Goal: Task Accomplishment & Management: Manage account settings

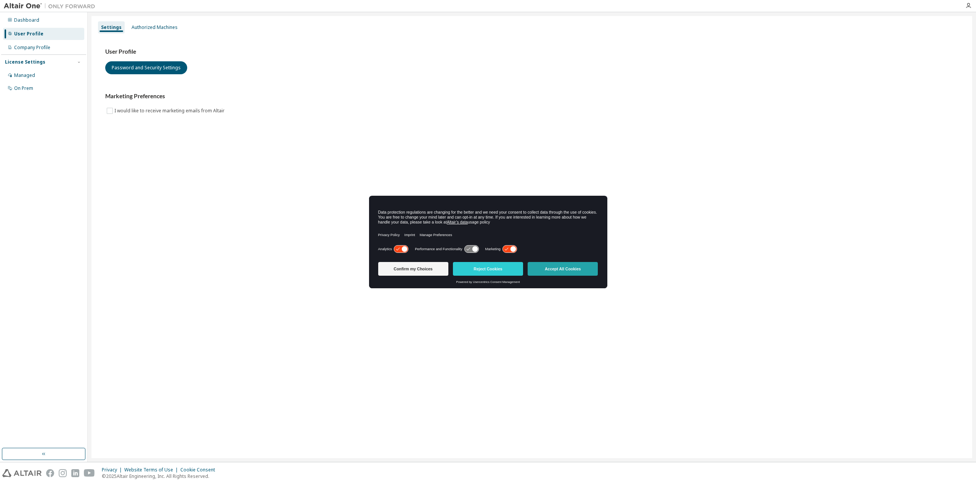
click at [543, 269] on button "Accept All Cookies" at bounding box center [562, 269] width 70 height 14
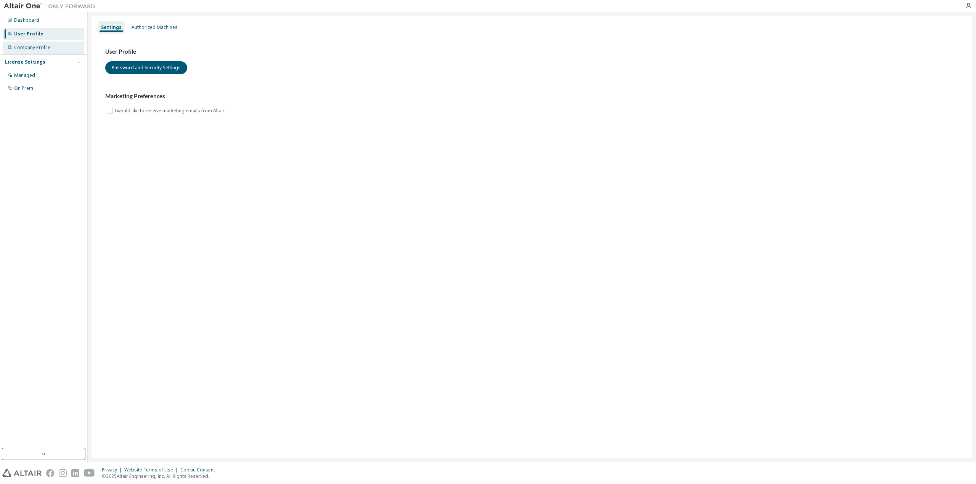
click at [50, 51] on div "Company Profile" at bounding box center [43, 48] width 81 height 12
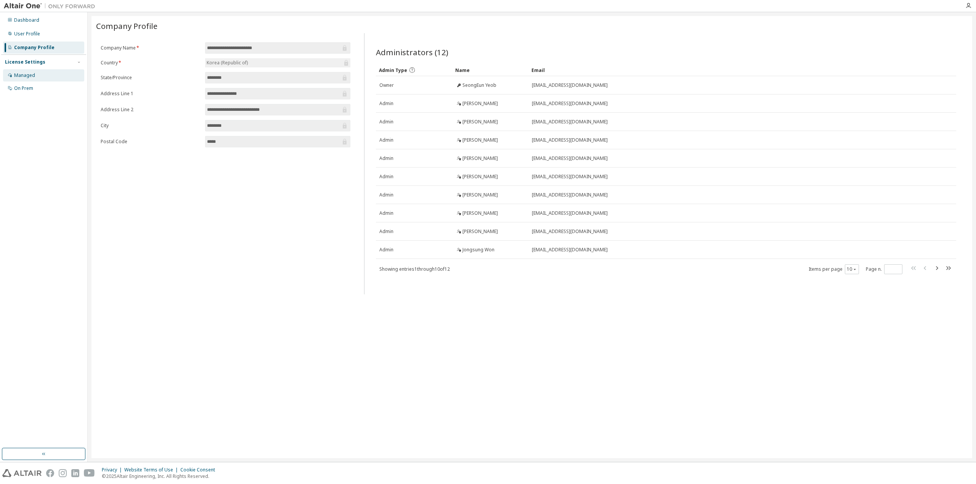
click at [24, 77] on div "Managed" at bounding box center [24, 75] width 21 height 6
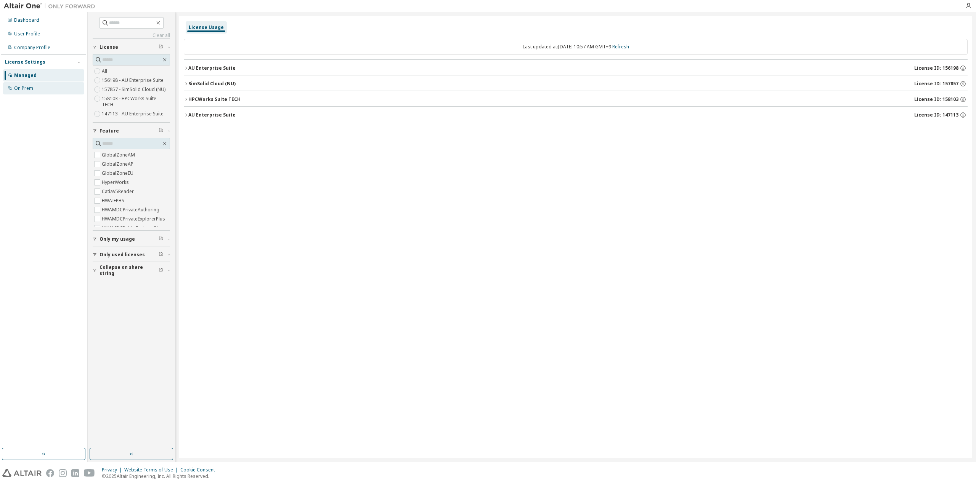
click at [24, 88] on div "On Prem" at bounding box center [23, 88] width 19 height 6
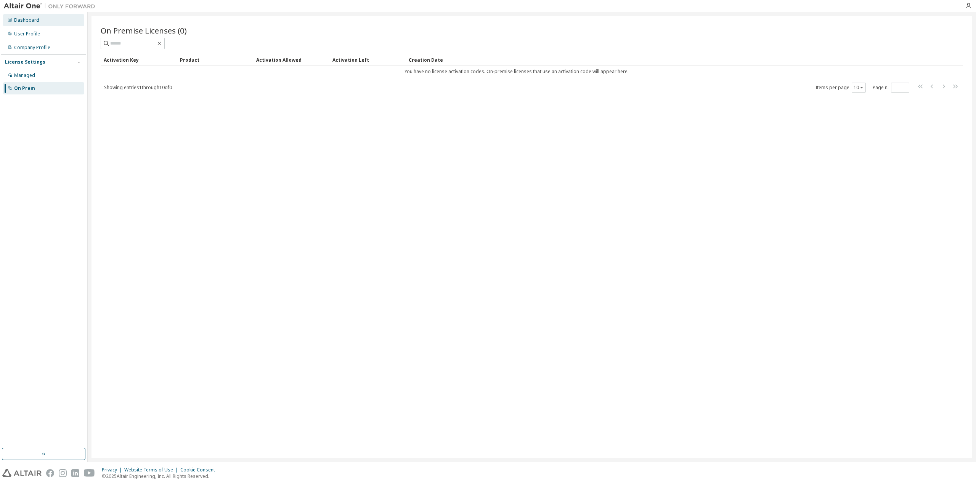
click at [29, 21] on div "Dashboard" at bounding box center [26, 20] width 25 height 6
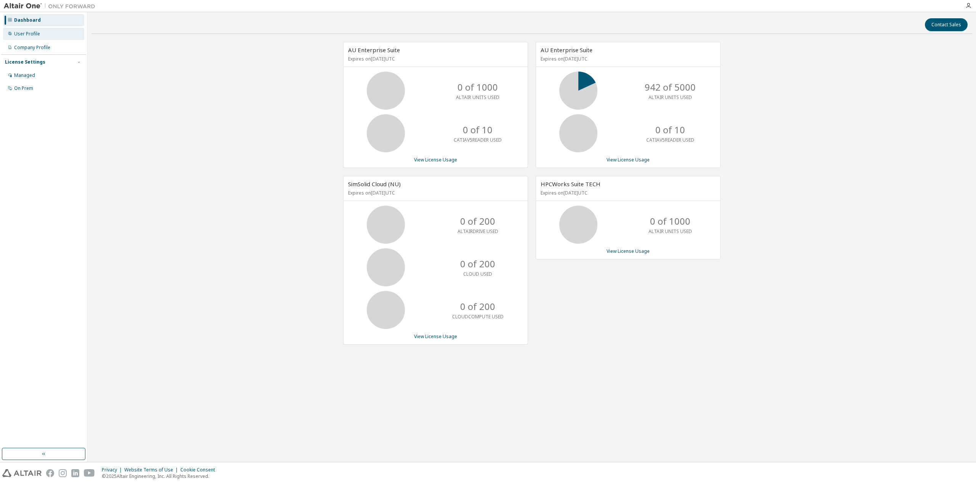
click at [53, 36] on div "User Profile" at bounding box center [43, 34] width 81 height 12
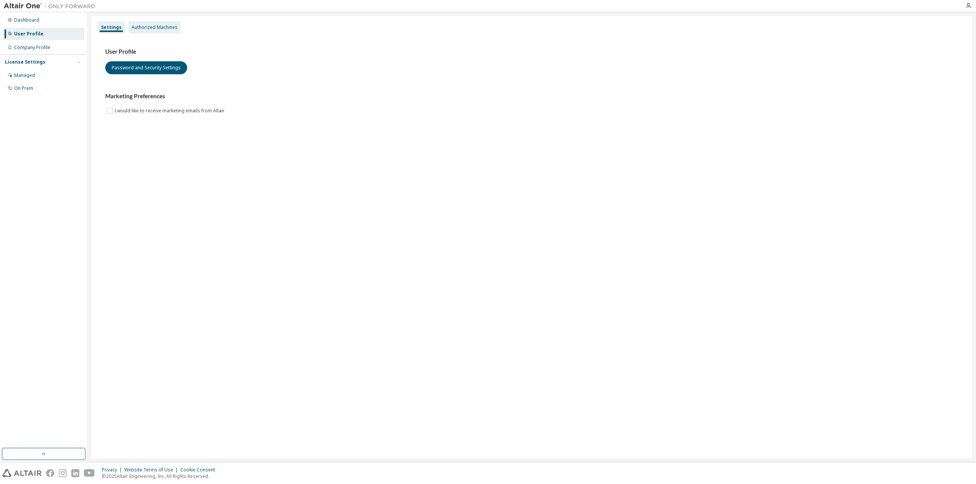
click at [165, 29] on div "Authorized Machines" at bounding box center [154, 27] width 46 height 6
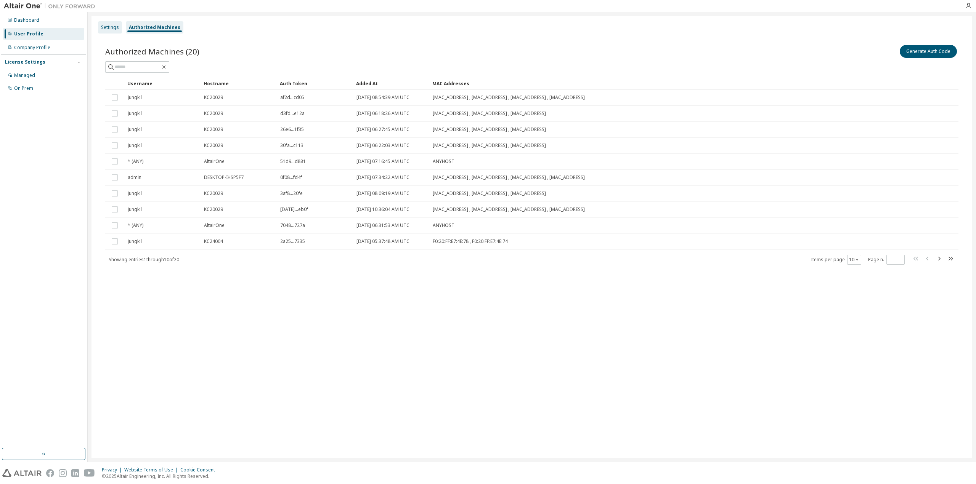
click at [115, 26] on div "Settings" at bounding box center [110, 27] width 18 height 6
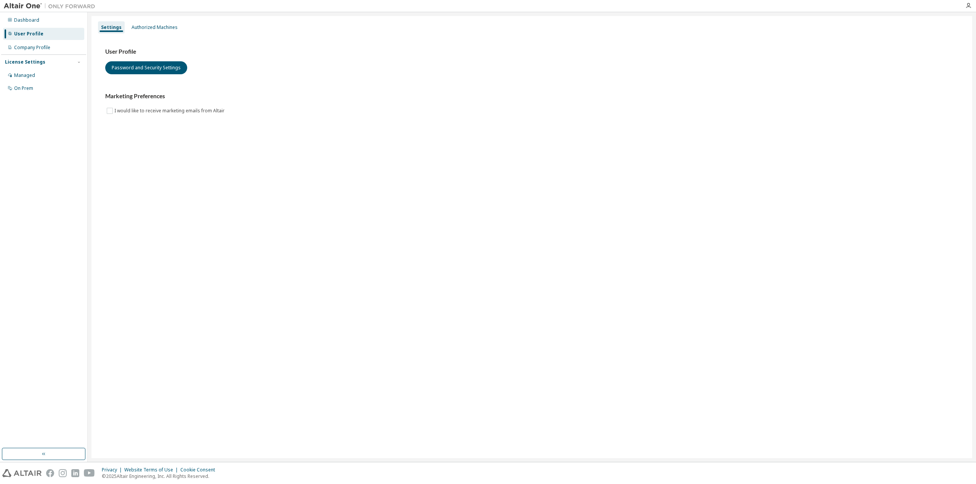
click at [972, 5] on div at bounding box center [967, 6] width 15 height 6
click at [969, 5] on icon "button" at bounding box center [968, 6] width 6 height 6
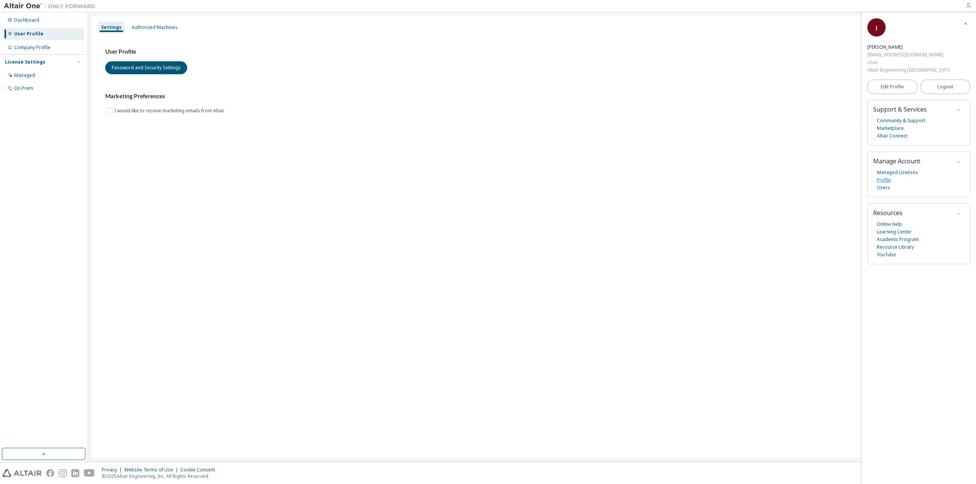
click at [883, 176] on link "Profile" at bounding box center [883, 180] width 14 height 8
click at [911, 59] on div "User" at bounding box center [908, 63] width 82 height 8
click at [886, 132] on link "Altair Connect" at bounding box center [891, 136] width 30 height 8
